Goal: Find specific page/section: Find specific page/section

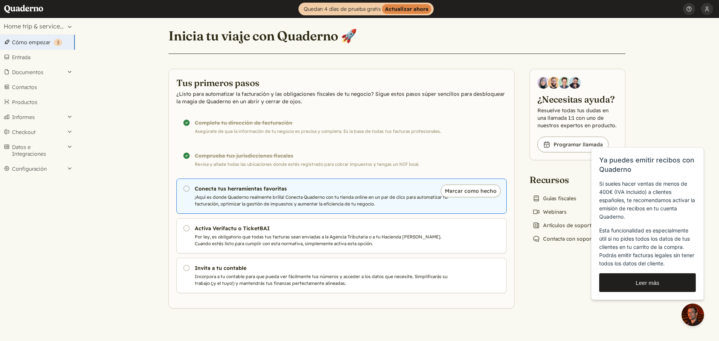
click at [229, 198] on p "¡Aquí es donde Quaderno realmente brilla! Conecta Quaderno con tu tienda online…" at bounding box center [323, 200] width 256 height 13
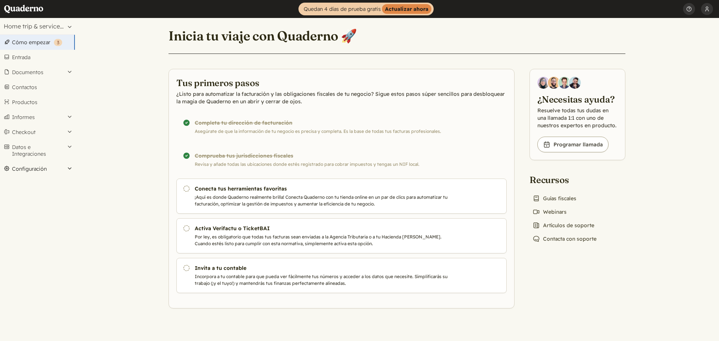
click at [64, 166] on button "Configuración" at bounding box center [37, 169] width 75 height 15
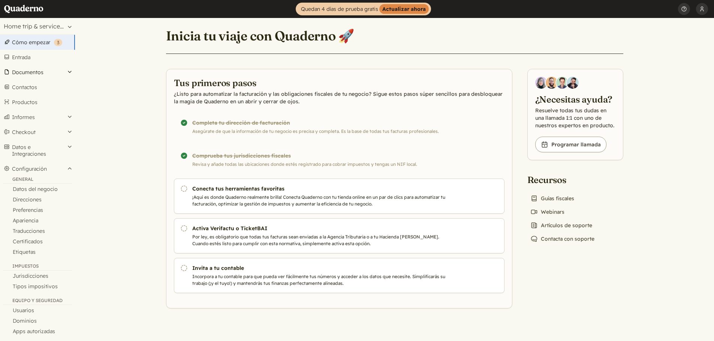
click at [67, 72] on button "Documentos" at bounding box center [37, 72] width 75 height 15
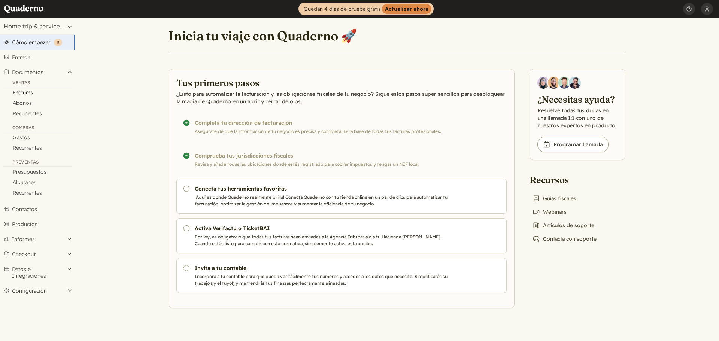
click at [31, 94] on link "Facturas" at bounding box center [37, 92] width 75 height 10
